Goal: Information Seeking & Learning: Learn about a topic

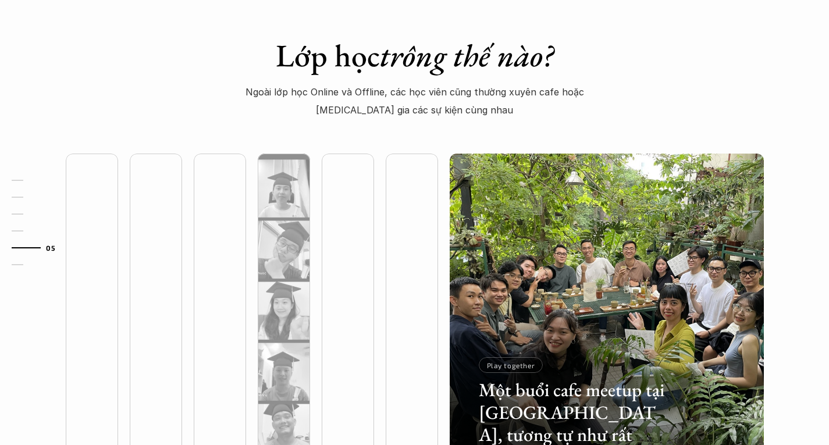
scroll to position [3083, 0]
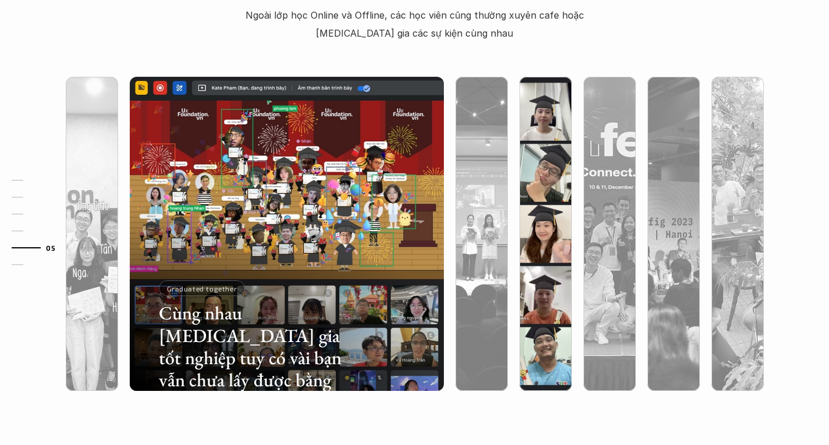
click at [559, 129] on img at bounding box center [546, 234] width 320 height 314
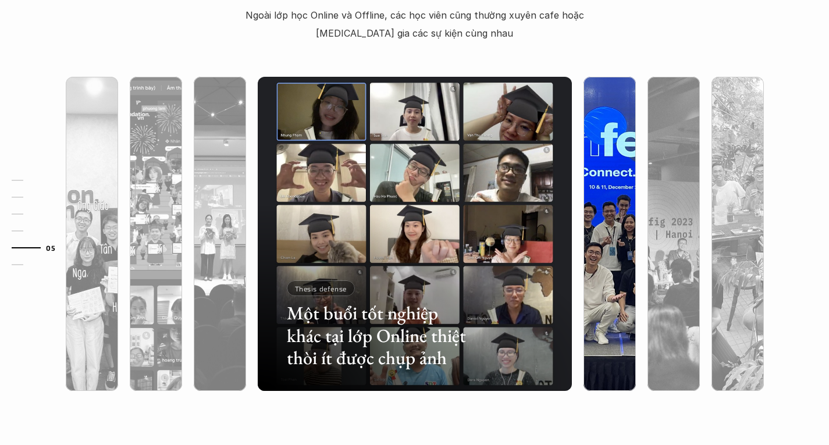
click at [603, 127] on img at bounding box center [610, 234] width 320 height 314
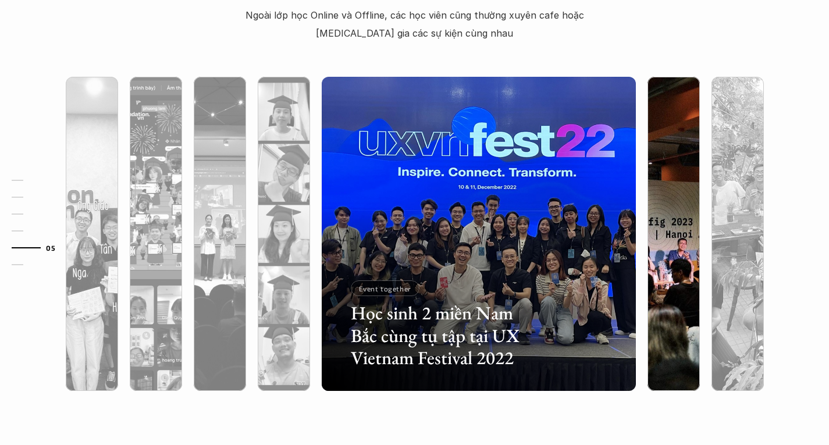
click at [660, 122] on img at bounding box center [674, 234] width 320 height 314
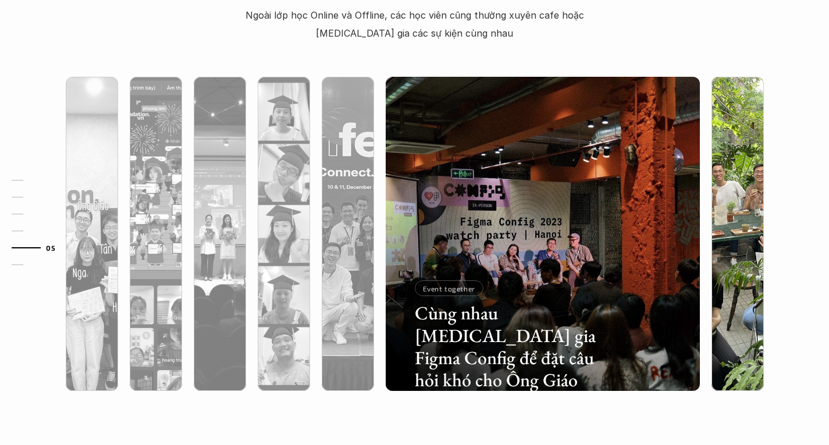
click at [740, 137] on img at bounding box center [738, 234] width 320 height 314
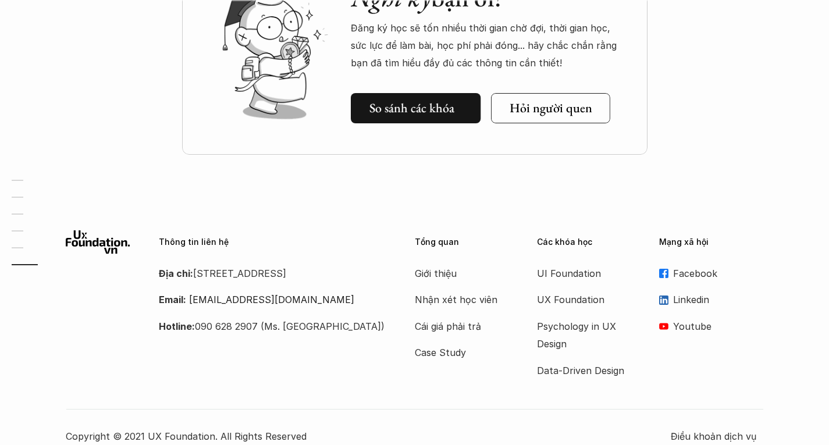
scroll to position [3606, 0]
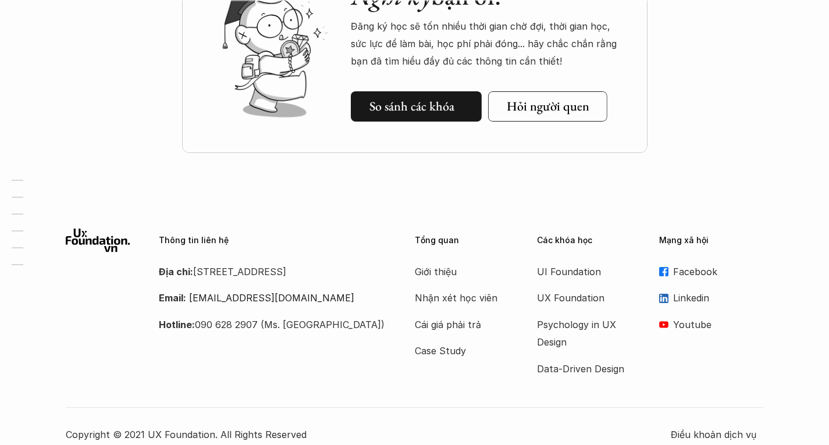
click at [403, 113] on h5 "So sánh các khóa" at bounding box center [411, 106] width 85 height 15
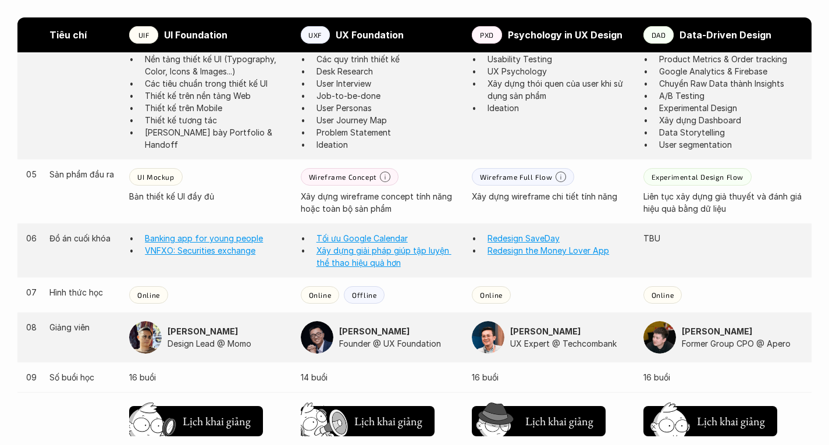
scroll to position [967, 0]
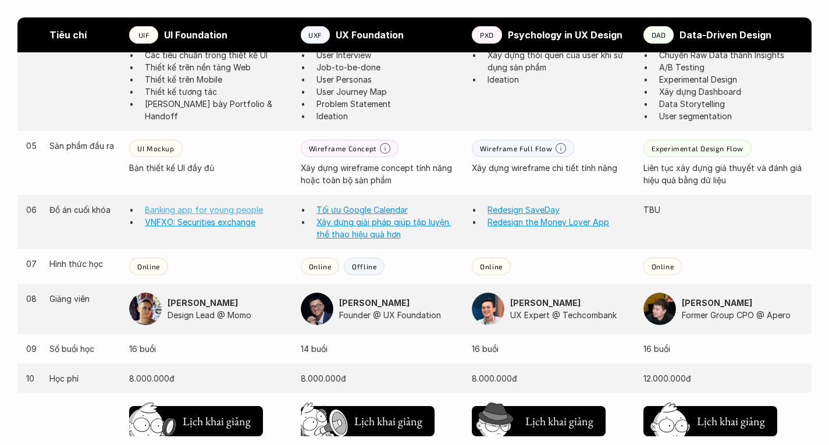
click at [205, 205] on link "Banking app for young people" at bounding box center [204, 210] width 118 height 10
click at [197, 298] on strong "Nguyễn Hoàng Anh" at bounding box center [203, 303] width 70 height 10
click at [147, 294] on img at bounding box center [145, 309] width 33 height 33
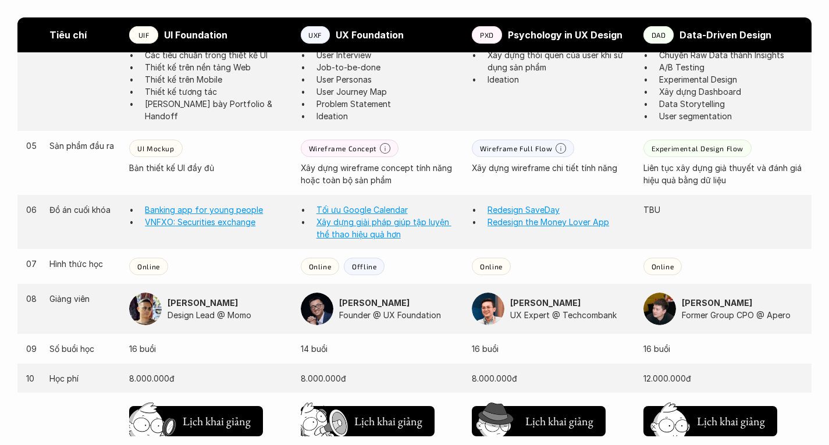
click at [167, 293] on div "Nguyễn Hoàng Anh Design Lead @ Momo" at bounding box center [208, 309] width 159 height 33
drag, startPoint x: 167, startPoint y: 293, endPoint x: 231, endPoint y: 304, distance: 65.6
click at [231, 304] on div "Nguyễn Hoàng Anh Design Lead @ Momo" at bounding box center [208, 309] width 159 height 33
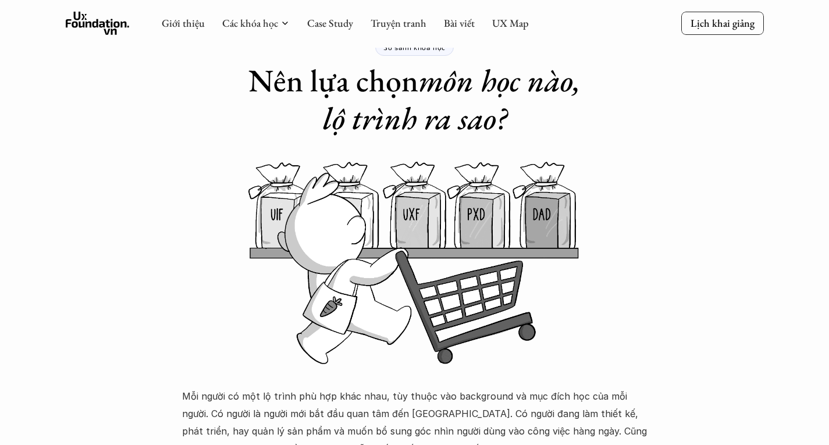
scroll to position [47, 0]
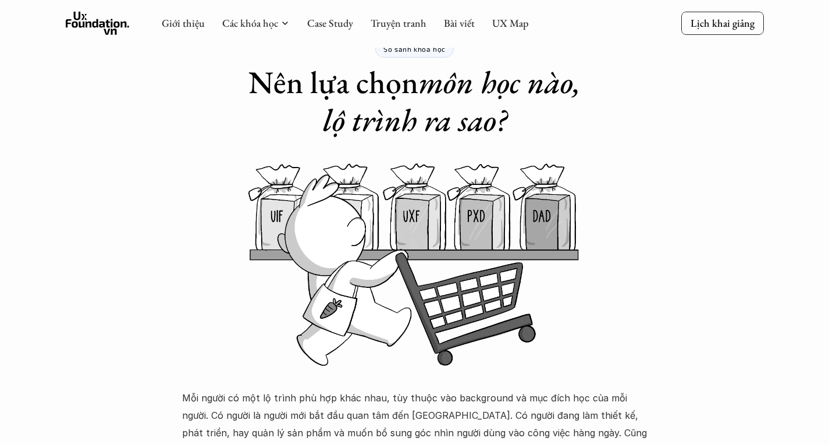
click at [175, 16] on div "Giới thiệu Các khóa học Case Study Truyện tranh Bài viết UX Map" at bounding box center [345, 23] width 367 height 23
click at [181, 32] on div "Giới thiệu Các khóa học Case Study Truyện tranh Bài viết UX Map" at bounding box center [345, 23] width 367 height 23
click at [188, 24] on link "Giới thiệu" at bounding box center [183, 22] width 43 height 13
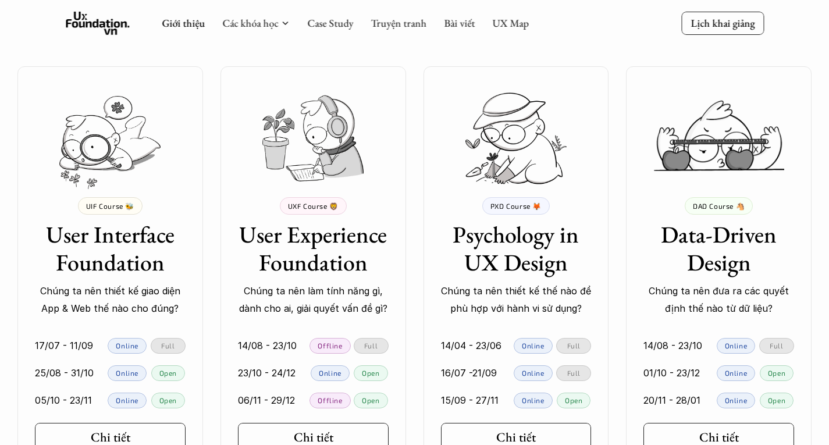
scroll to position [2390, 0]
click at [117, 429] on h5 "Chi tiết" at bounding box center [106, 436] width 40 height 15
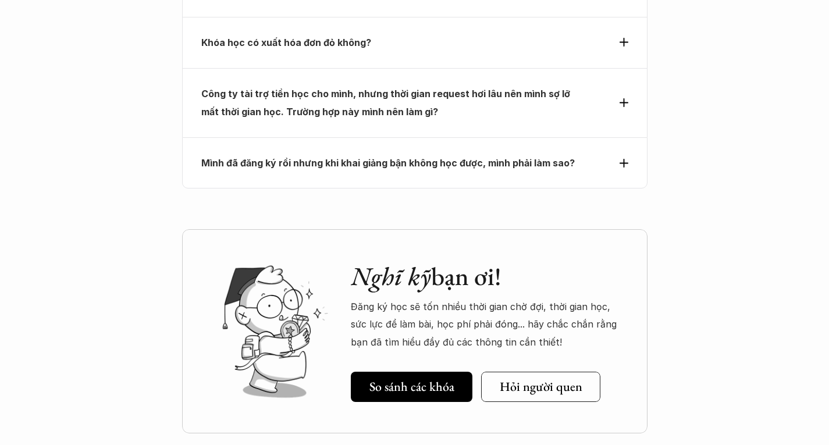
scroll to position [4052, 0]
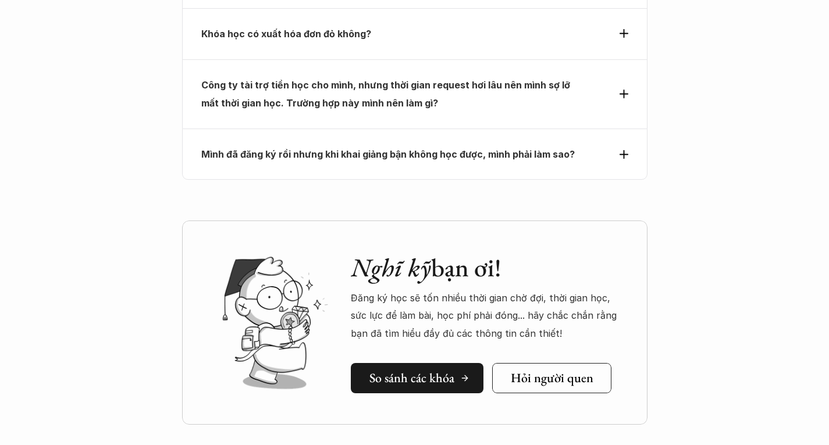
click at [399, 363] on link "So sánh các khóa" at bounding box center [417, 378] width 133 height 30
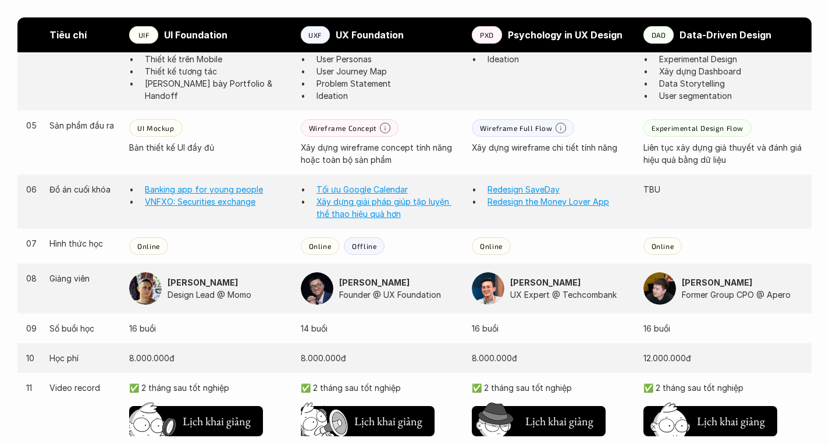
scroll to position [991, 0]
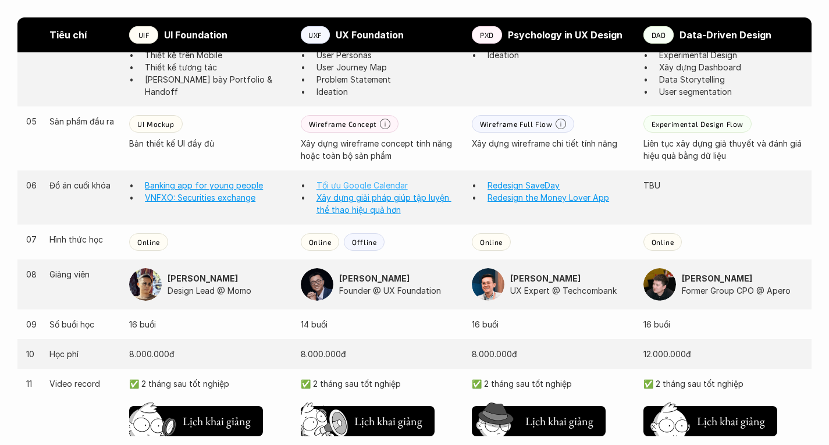
click at [366, 180] on link "Tối ưu Google Calendar" at bounding box center [361, 185] width 91 height 10
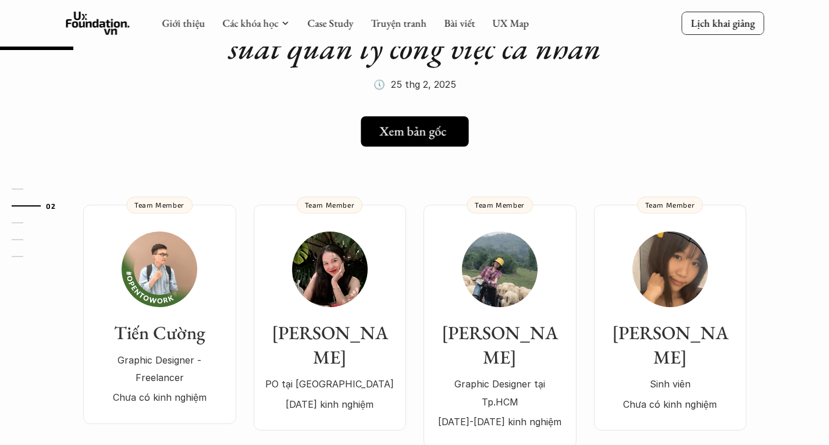
scroll to position [122, 0]
click at [411, 136] on h5 "Xem bản gốc" at bounding box center [410, 131] width 67 height 15
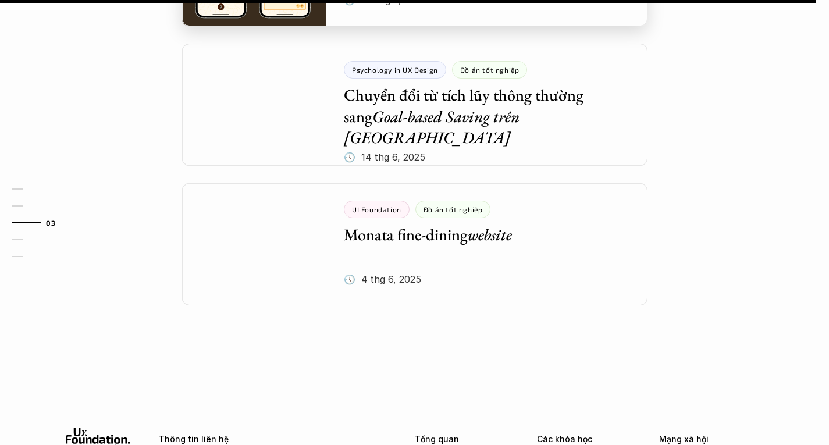
scroll to position [1530, 0]
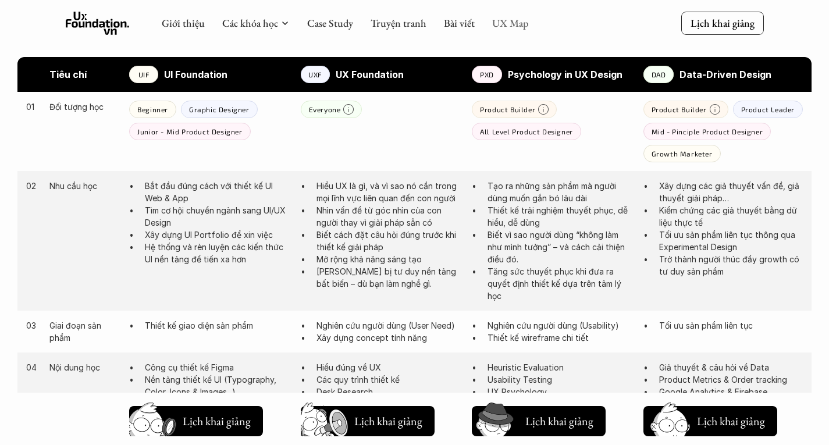
click at [504, 19] on link "UX Map" at bounding box center [510, 22] width 37 height 13
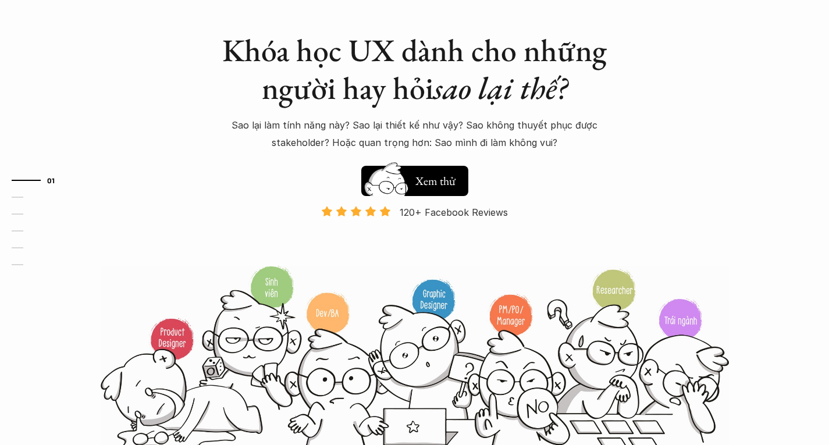
scroll to position [80, 0]
click at [433, 180] on h5 "Xem thử" at bounding box center [435, 183] width 43 height 16
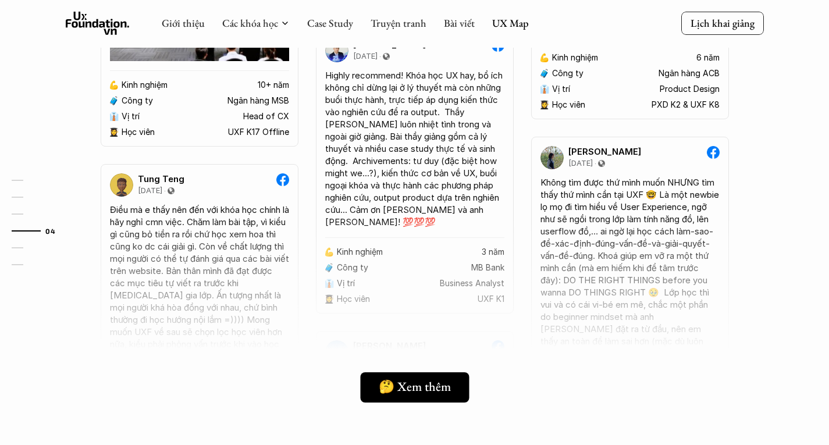
scroll to position [2564, 0]
click at [397, 383] on h5 "🤔 Xem thêm" at bounding box center [411, 387] width 72 height 15
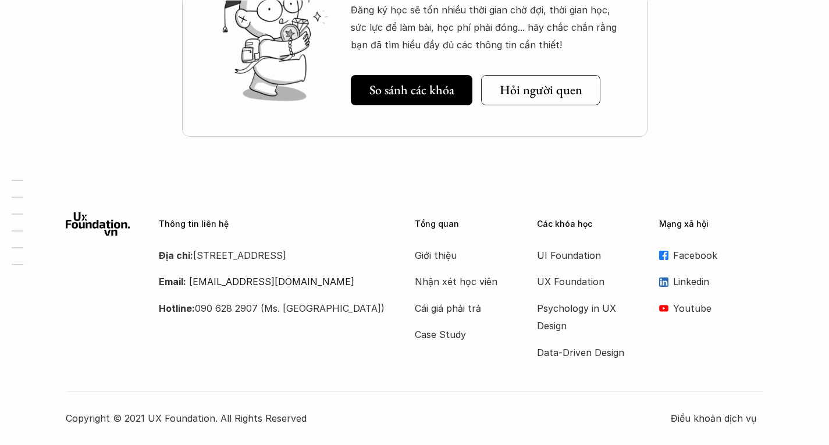
scroll to position [3624, 0]
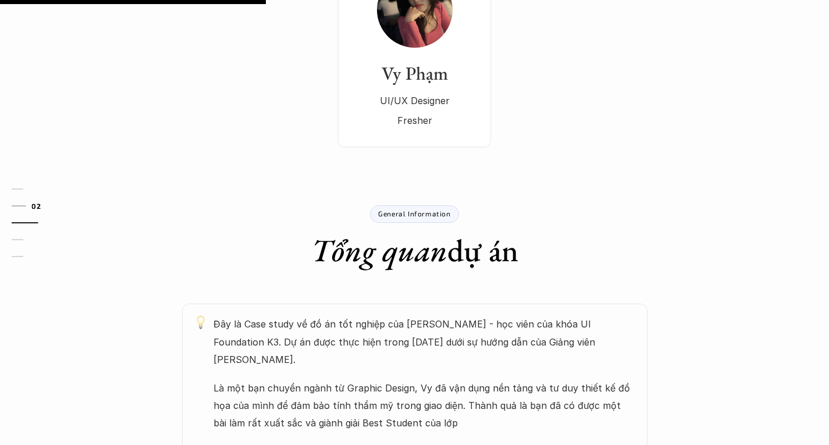
scroll to position [116, 0]
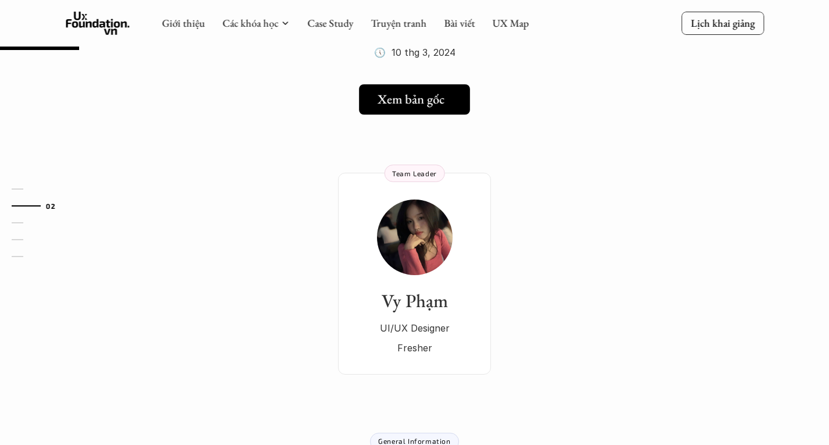
click at [425, 110] on link "Xem bản gốc" at bounding box center [414, 99] width 111 height 30
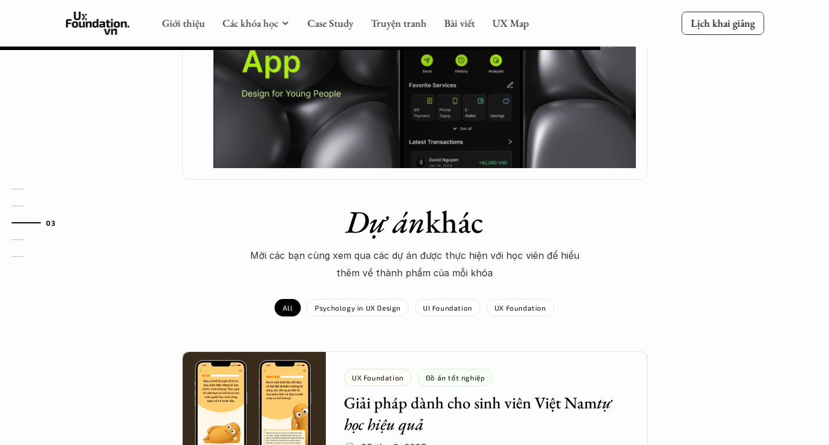
scroll to position [879, 0]
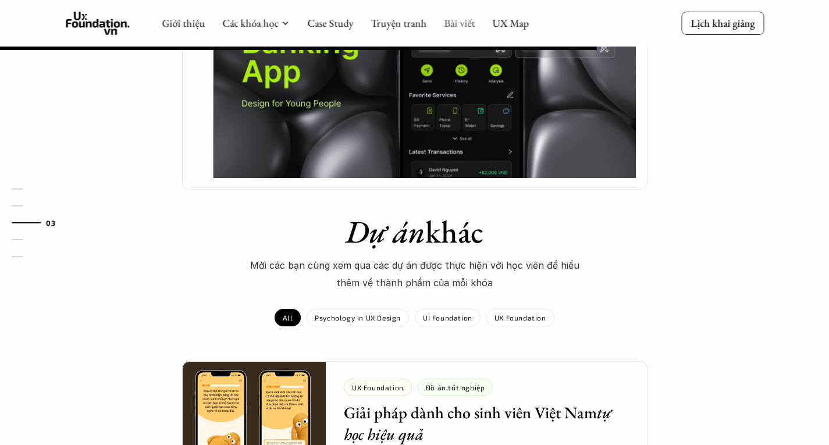
click at [461, 24] on link "Bài viết" at bounding box center [459, 22] width 31 height 13
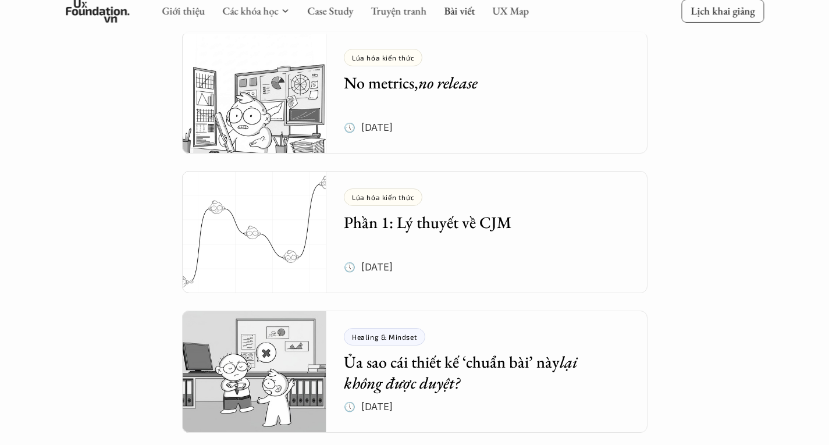
scroll to position [233, 0]
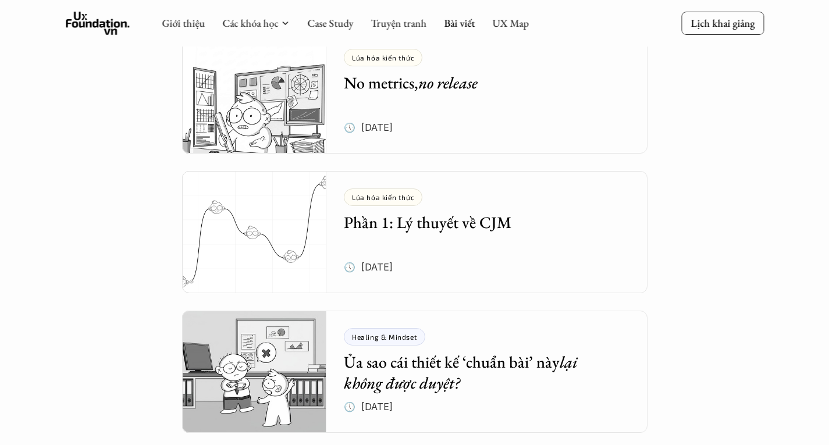
click at [463, 220] on h5 "Phần 1: Lý thuyết về CJM" at bounding box center [478, 222] width 269 height 21
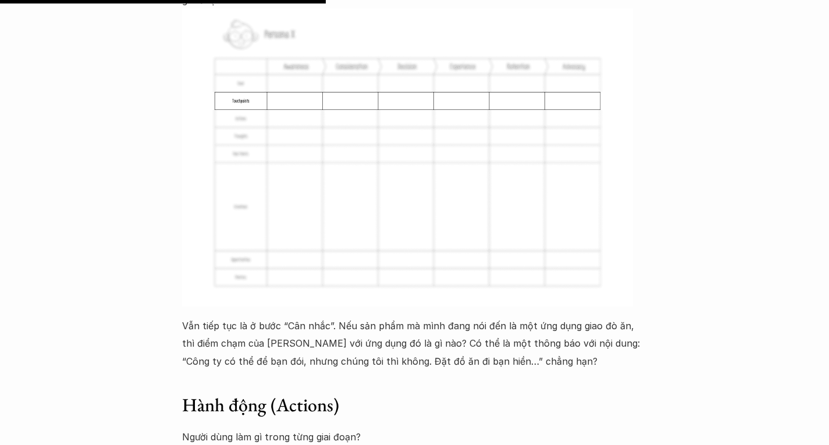
scroll to position [3548, 0]
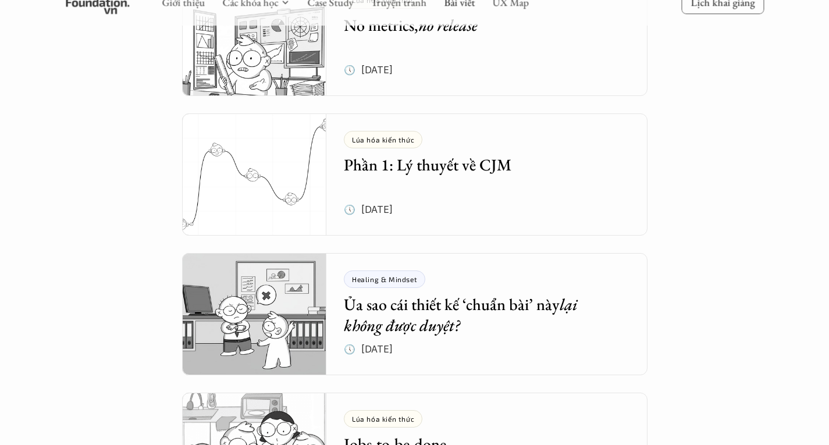
scroll to position [291, 0]
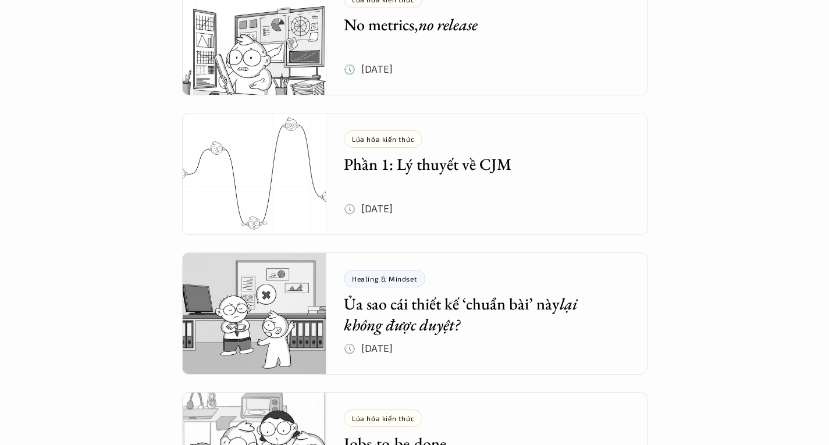
click at [433, 308] on h5 "Ủa sao cái thiết kế ‘chuẩn bài’ này lại không được duyệt?" at bounding box center [478, 314] width 269 height 42
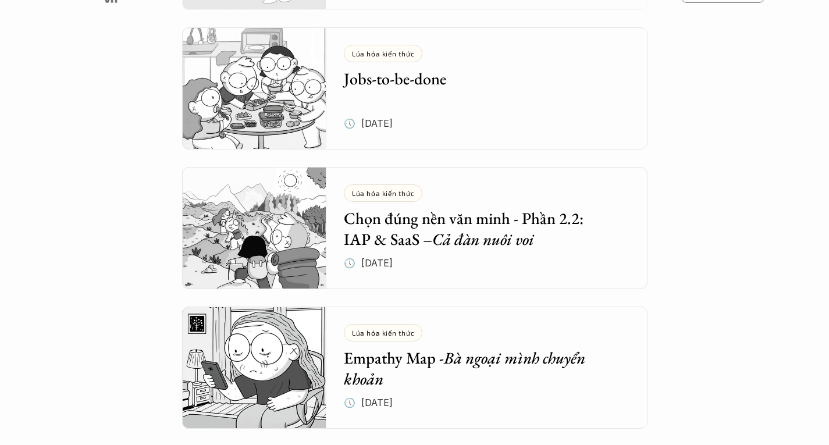
scroll to position [664, 0]
